Goal: Information Seeking & Learning: Learn about a topic

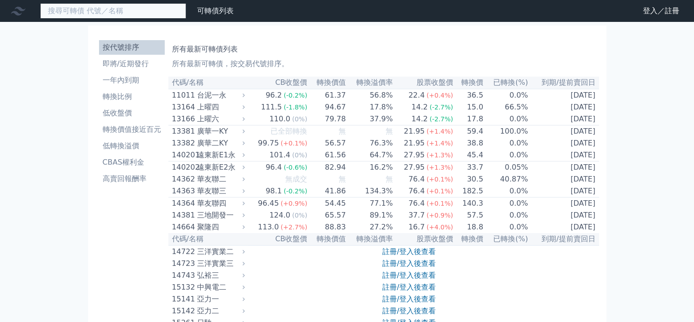
click at [115, 12] on input at bounding box center [113, 11] width 146 height 16
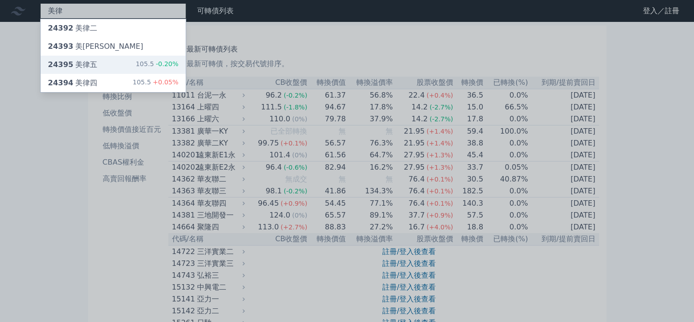
type input "美律"
click at [134, 63] on div "24395 美律五 105.5 -0.20%" at bounding box center [113, 65] width 145 height 18
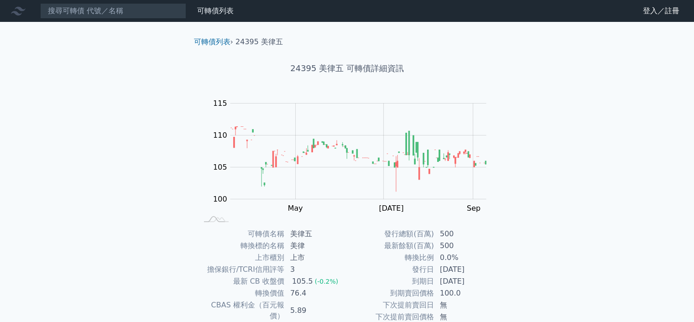
drag, startPoint x: 436, startPoint y: 285, endPoint x: 496, endPoint y: 278, distance: 59.8
click at [487, 284] on tr "到期日 [DATE]" at bounding box center [422, 282] width 150 height 12
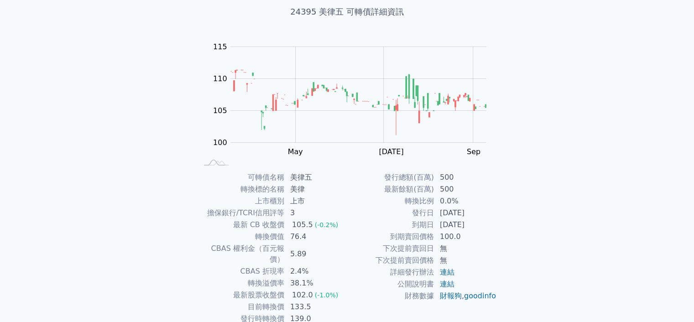
scroll to position [100, 0]
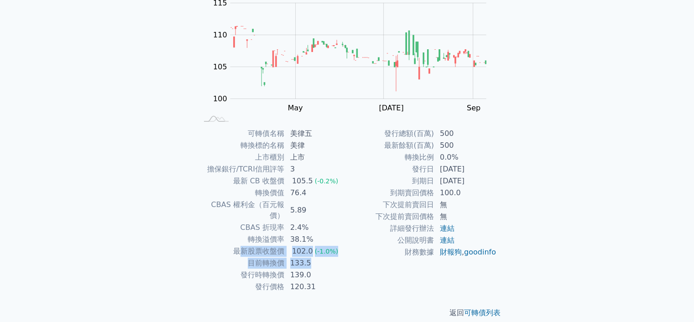
drag, startPoint x: 238, startPoint y: 238, endPoint x: 313, endPoint y: 253, distance: 76.5
click at [313, 253] on tbody "可轉債名稱 美律五 轉換標的名稱 美律 上市櫃別 上市 擔保銀行/TCRI信用評等 3 最新 CB 收盤價 105.5 (-0.2%) 轉換價值 76.4 C…" at bounding box center [273, 210] width 150 height 165
click at [313, 257] on td "133.5" at bounding box center [316, 263] width 63 height 12
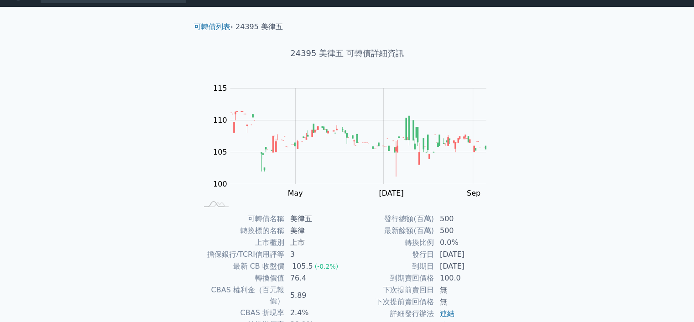
scroll to position [9, 0]
